Goal: Navigation & Orientation: Find specific page/section

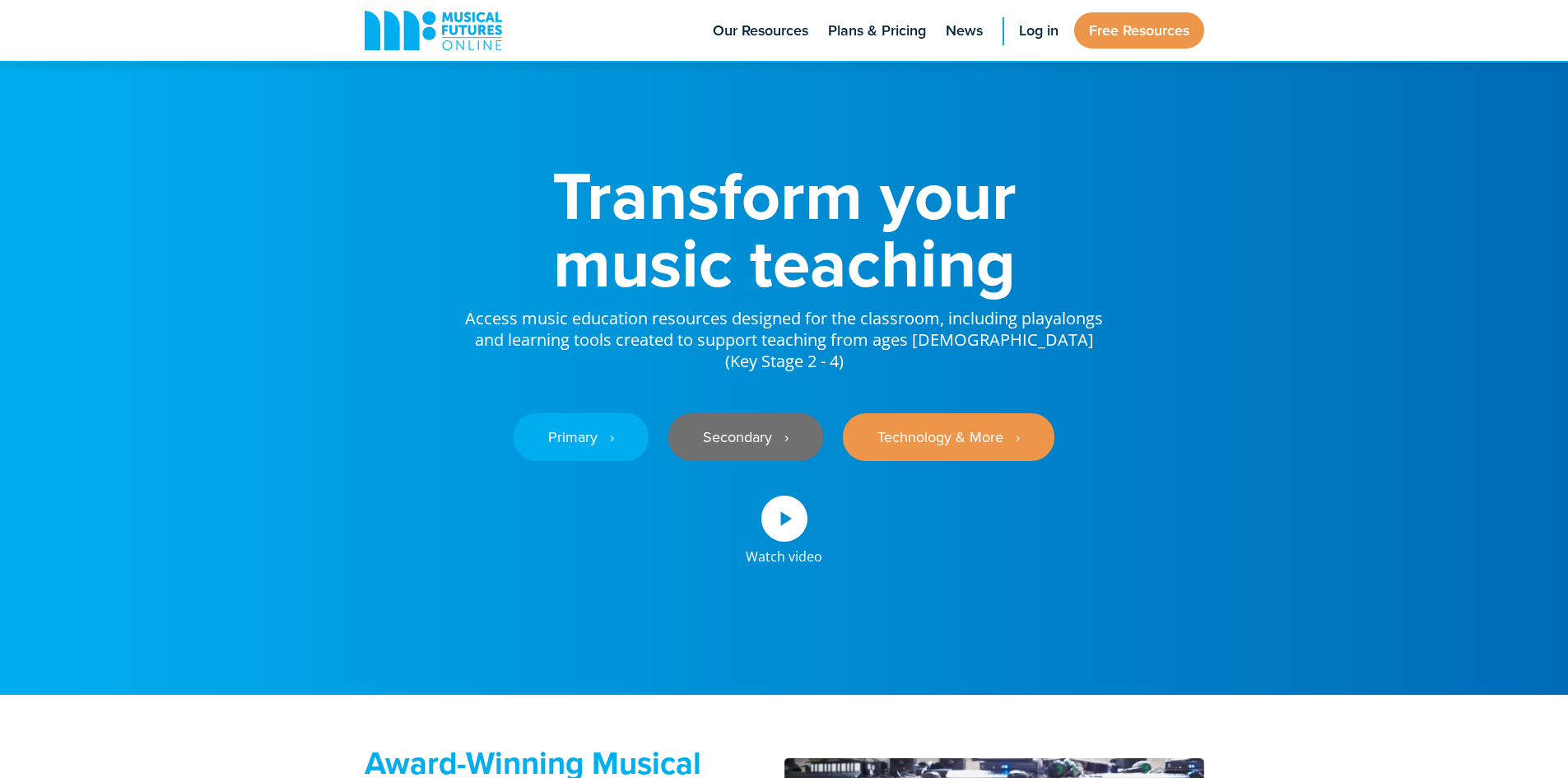
click at [767, 461] on link "Secondary ‎‏‏‎ ‎ ›" at bounding box center [745, 438] width 155 height 48
click at [713, 461] on link "Secondary ‎‏‏‎ ‎ ›" at bounding box center [745, 438] width 155 height 48
